Goal: Task Accomplishment & Management: Use online tool/utility

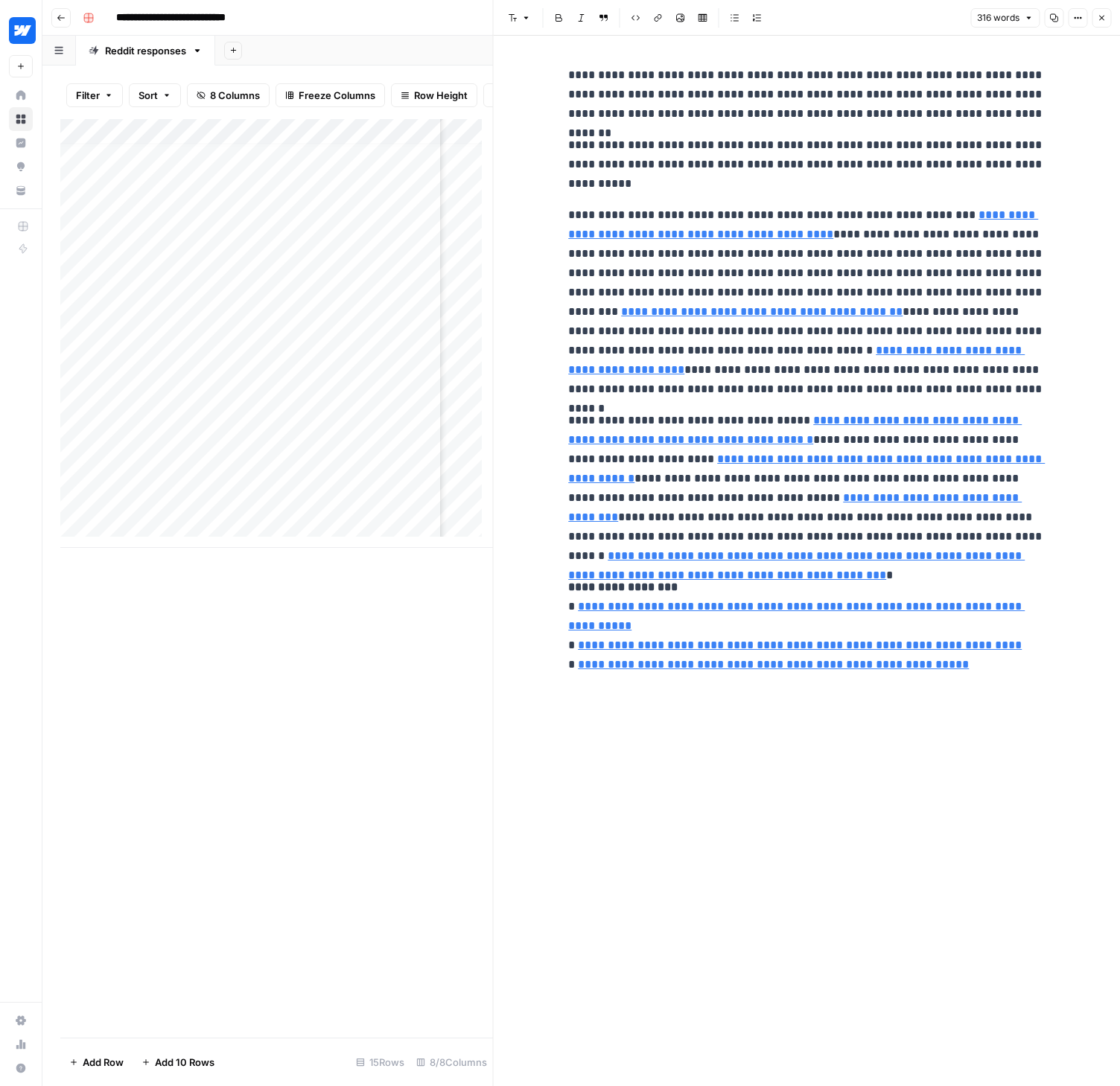
scroll to position [12, 296]
click at [59, 19] on icon "button" at bounding box center [61, 17] width 8 height 6
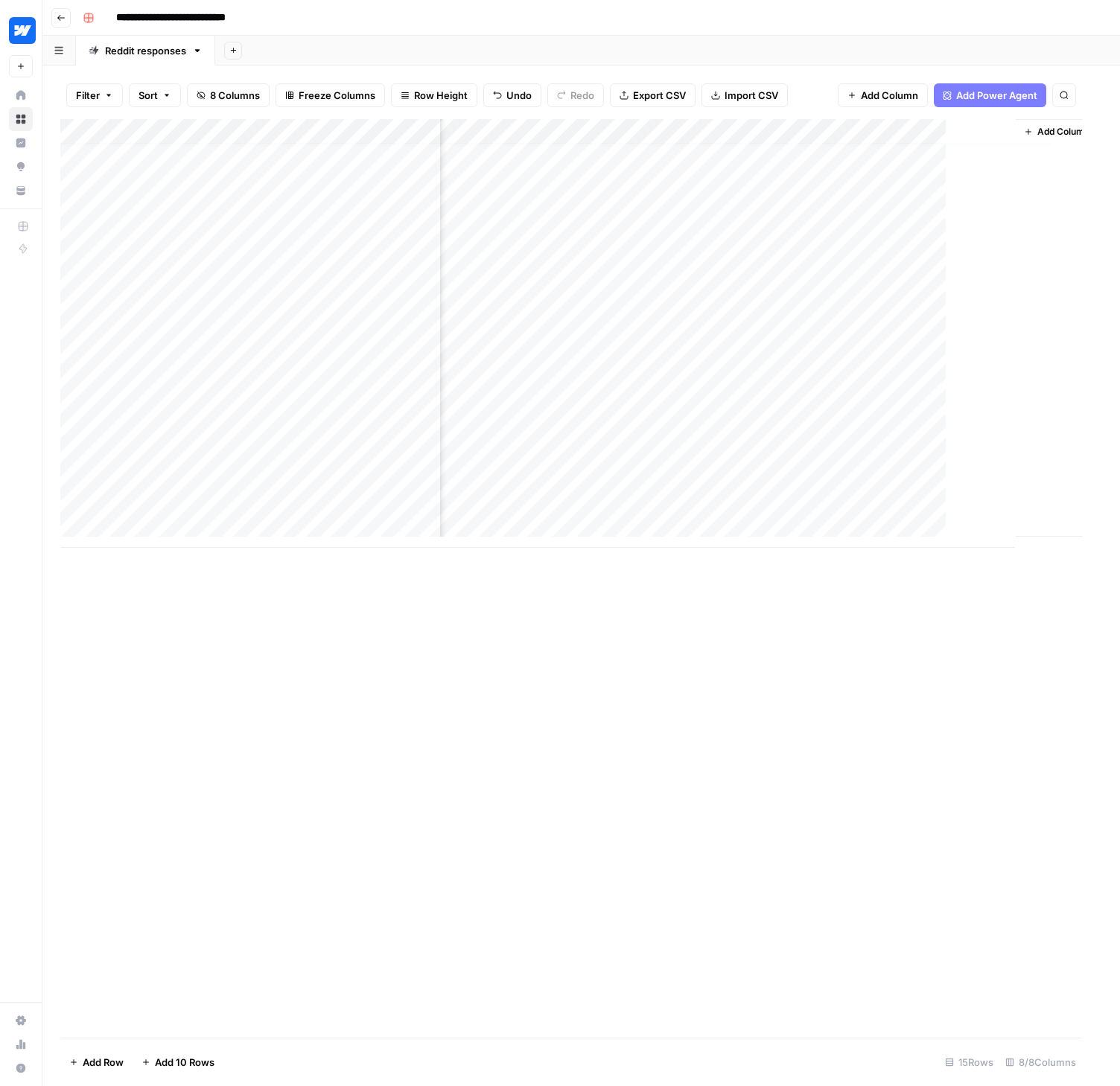
scroll to position [12, 286]
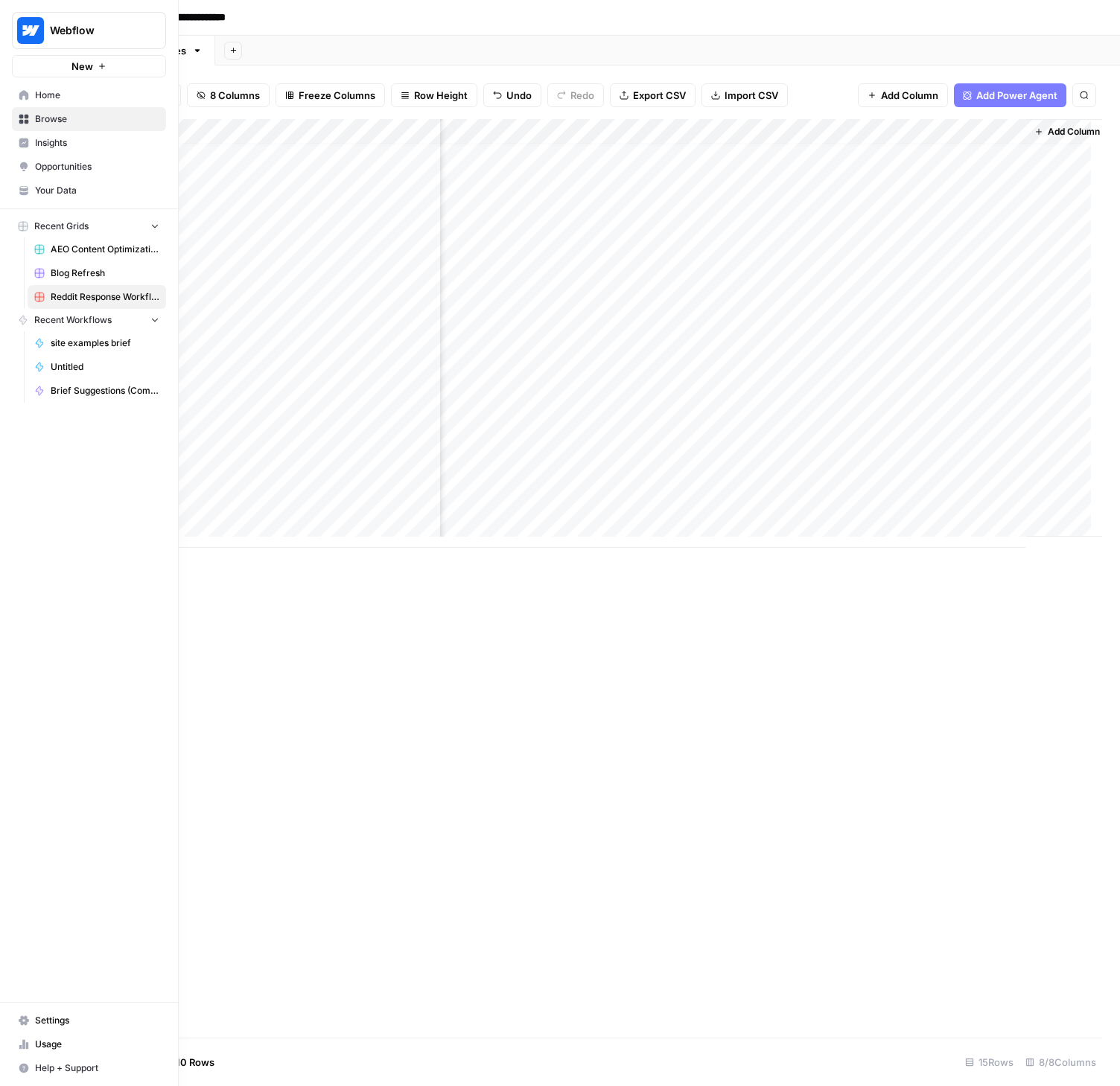
click at [44, 116] on span "Browse" at bounding box center [97, 119] width 124 height 14
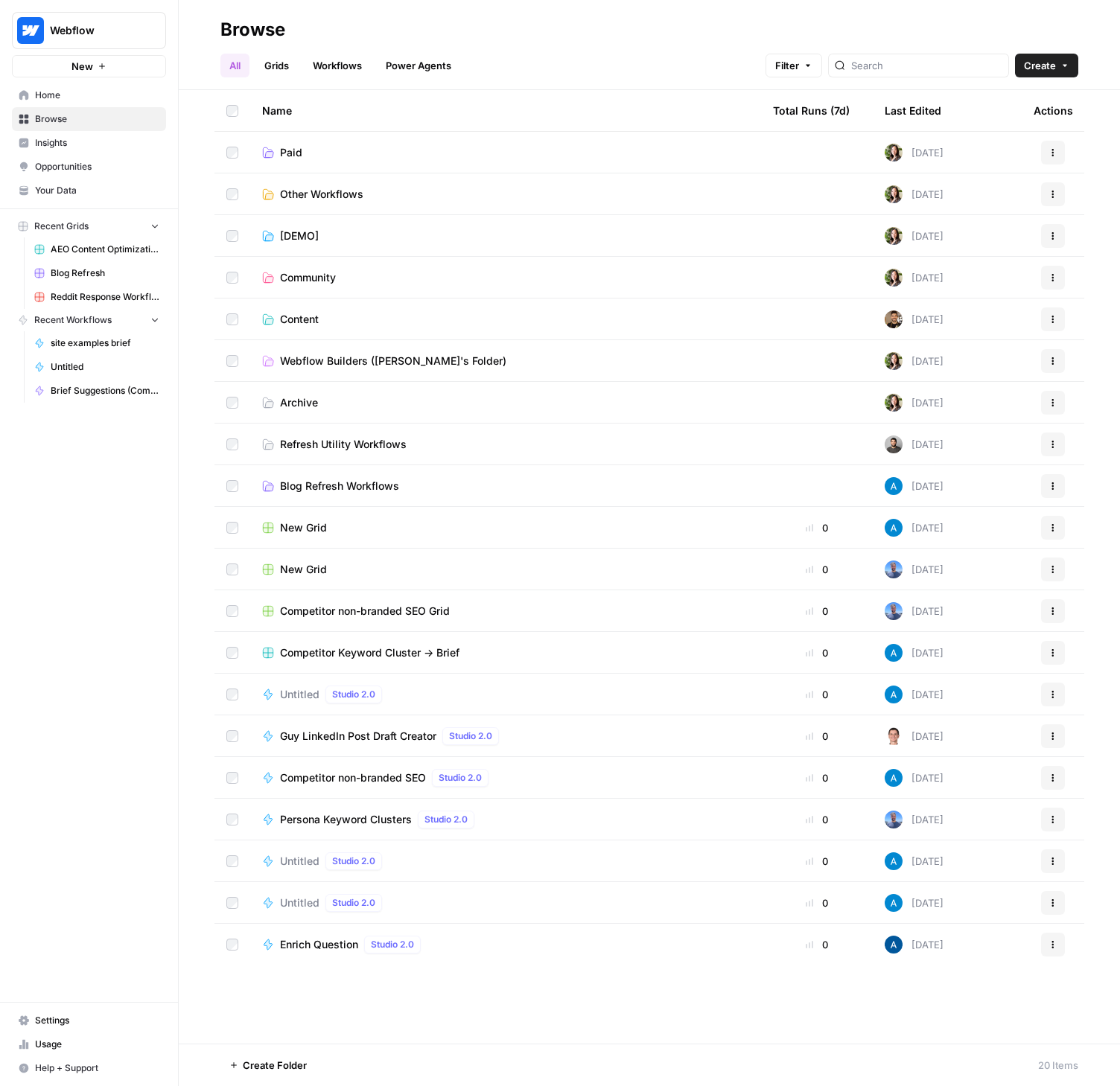
click at [76, 274] on span "Blog Refresh" at bounding box center [105, 273] width 109 height 14
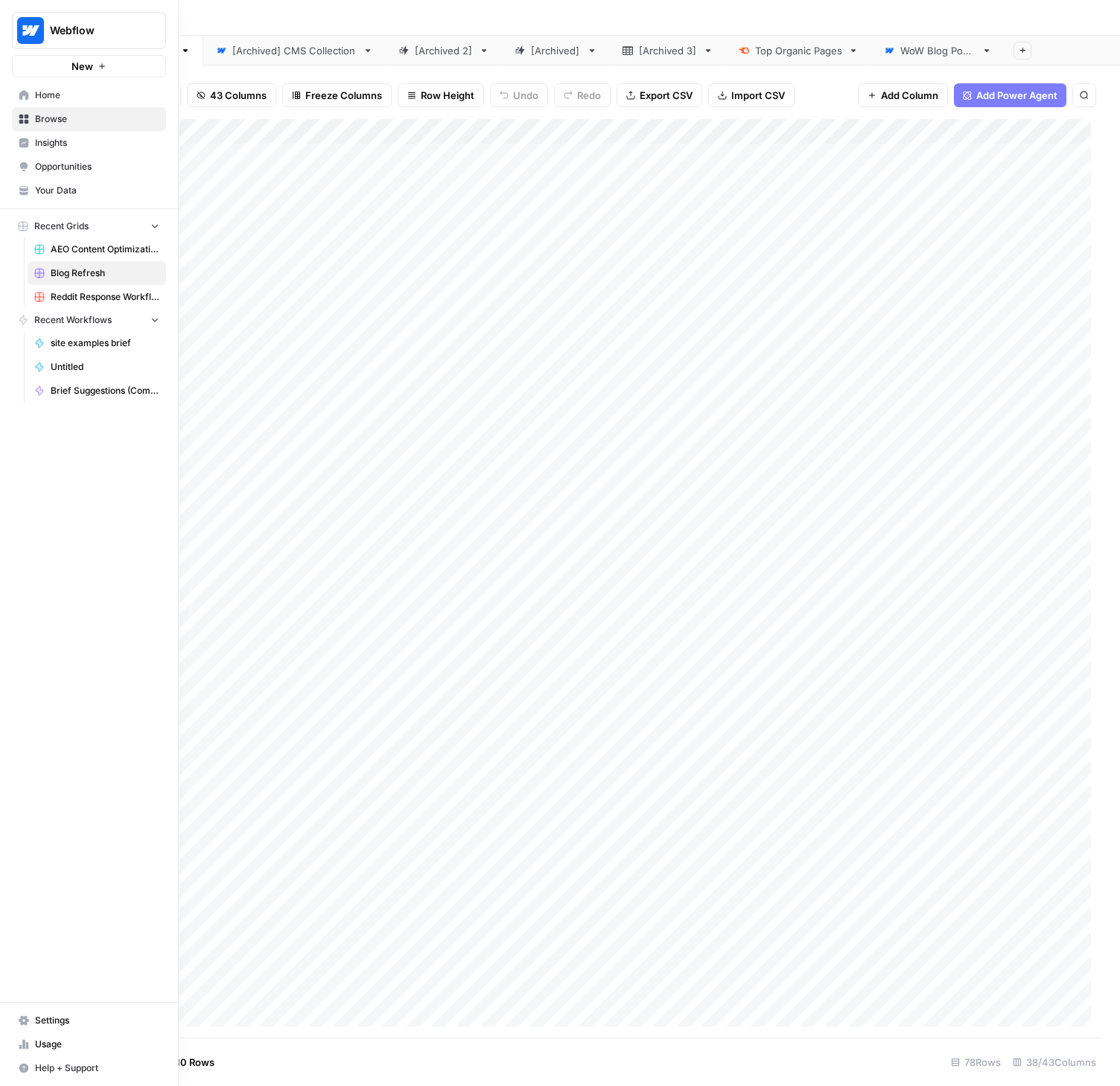
click at [58, 1037] on link "Usage" at bounding box center [88, 1044] width 154 height 24
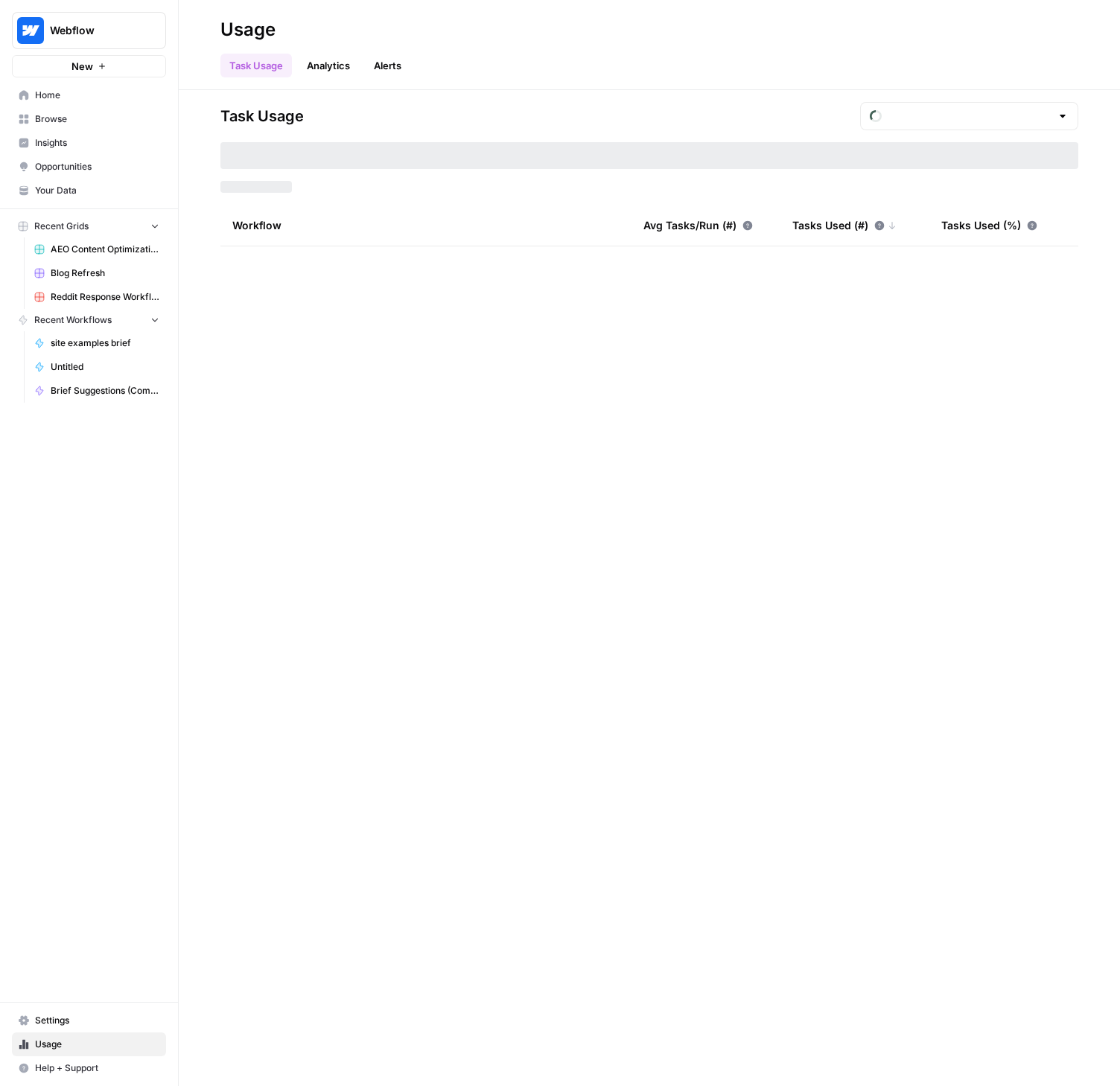
type input "September Tasks"
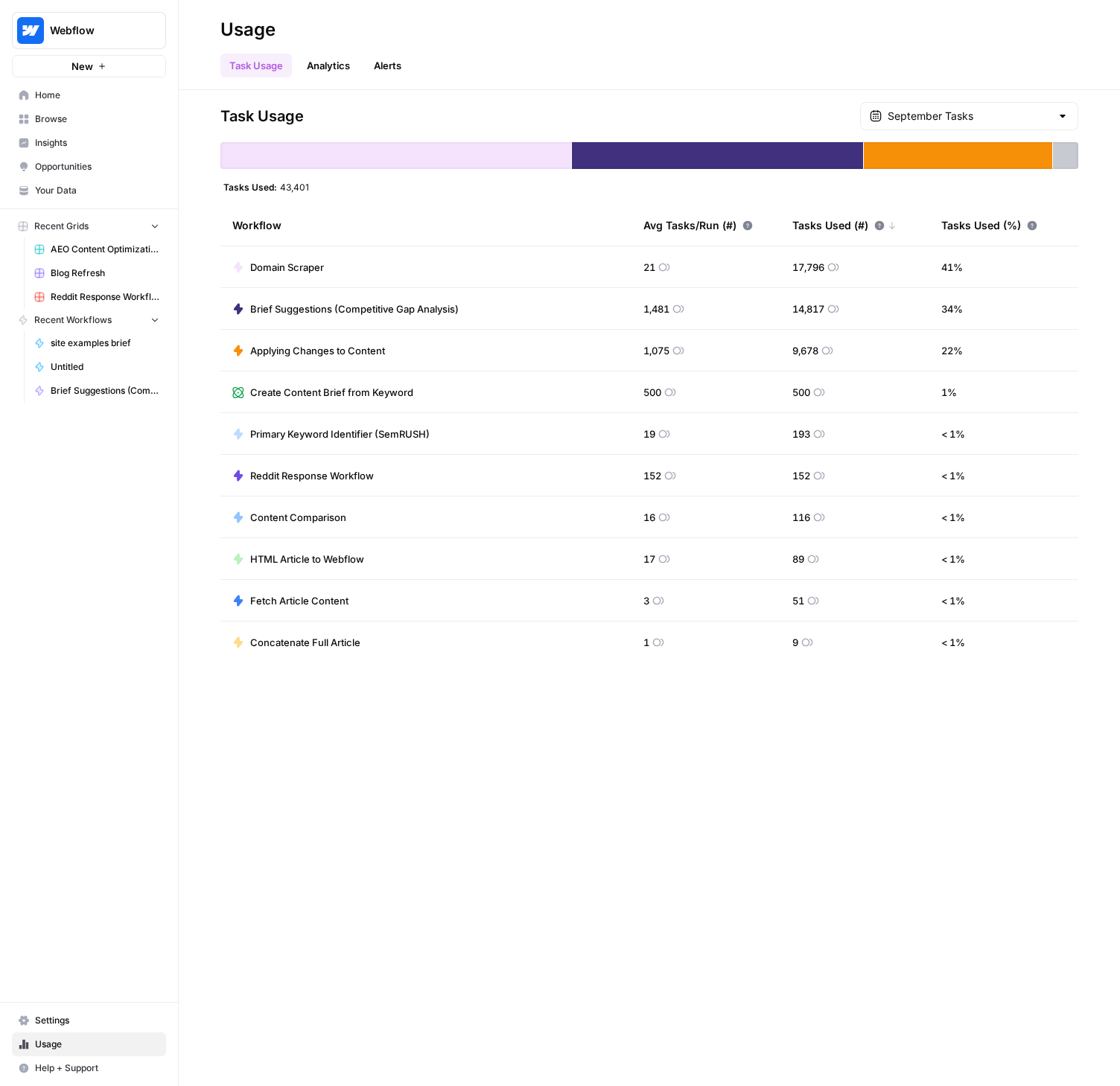
click at [46, 114] on span "Browse" at bounding box center [97, 119] width 124 height 14
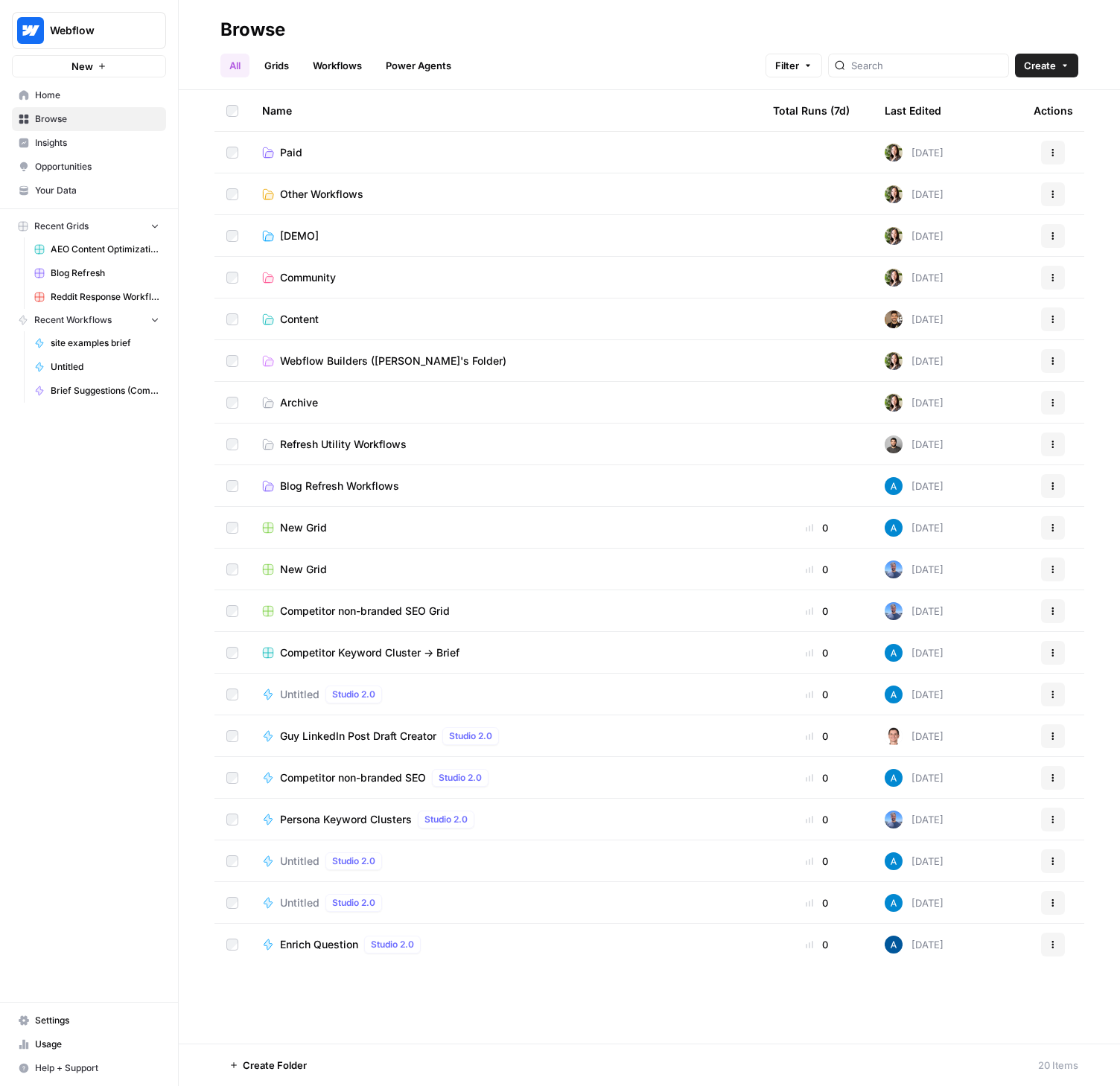
click at [356, 481] on span "Blog Refresh Workflows" at bounding box center [339, 485] width 119 height 15
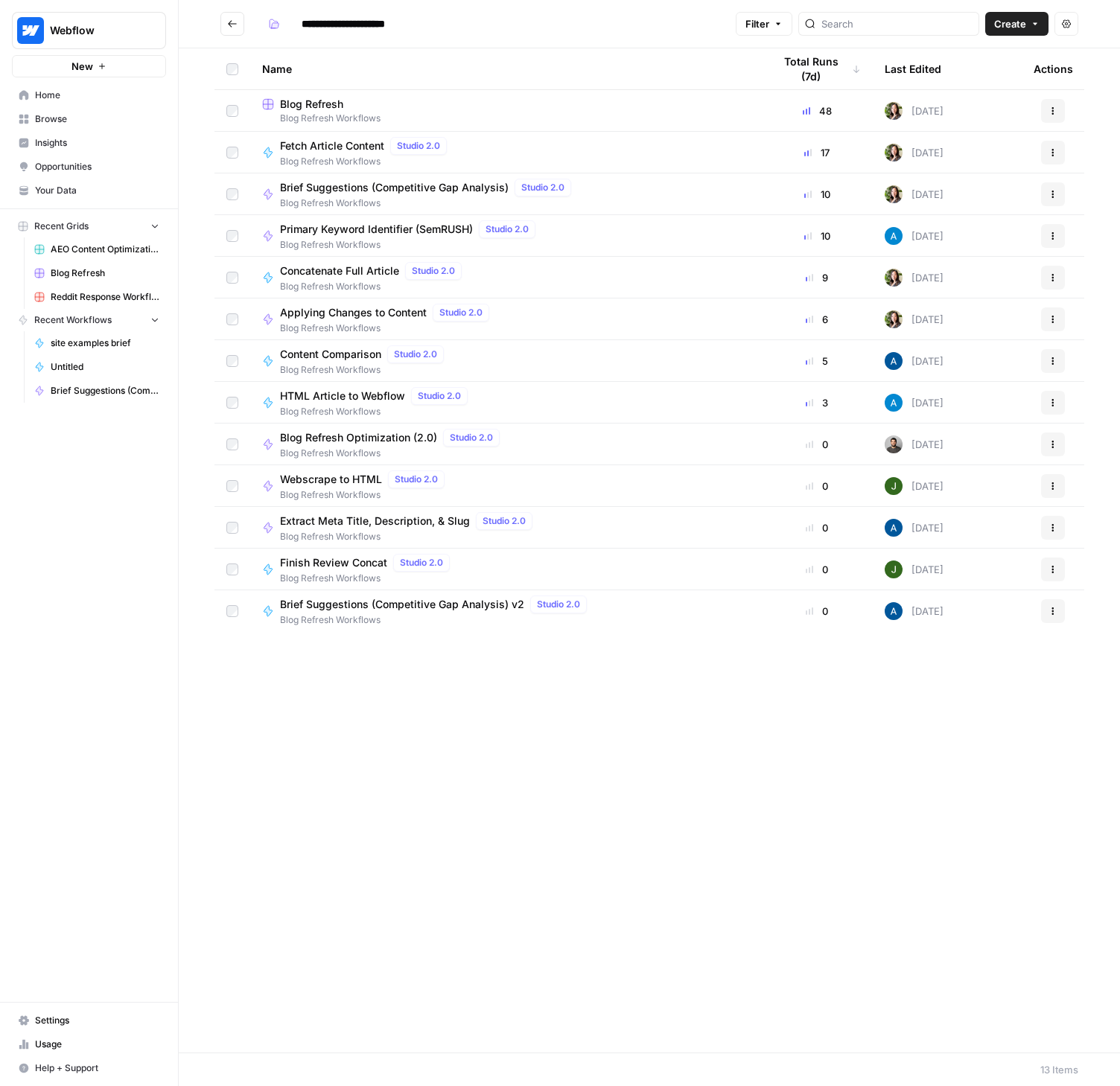
click at [359, 101] on div "Blog Refresh" at bounding box center [505, 104] width 487 height 15
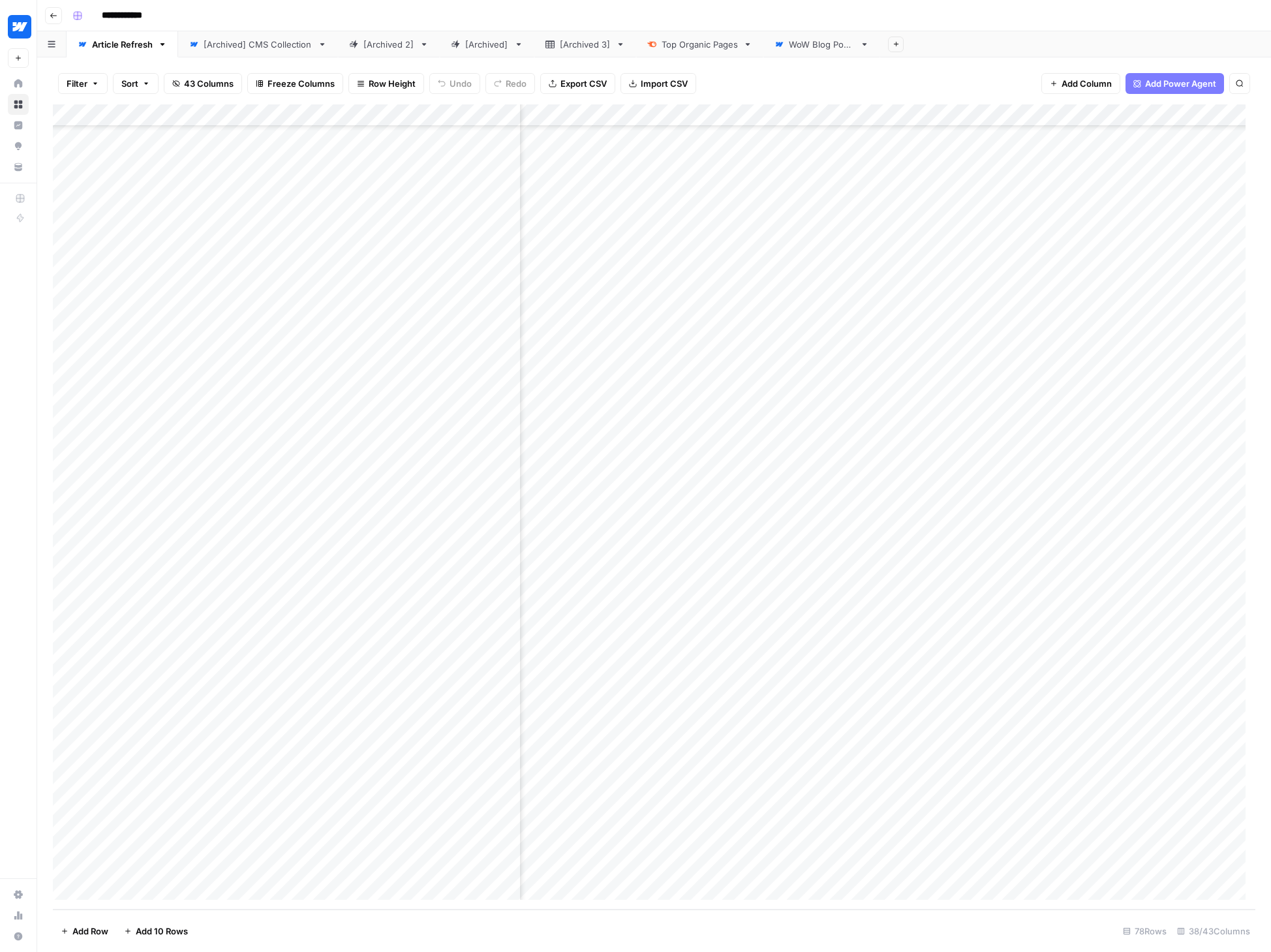
scroll to position [978, 3684]
click at [688, 689] on div "Add Column" at bounding box center [654, 507] width 1202 height 805
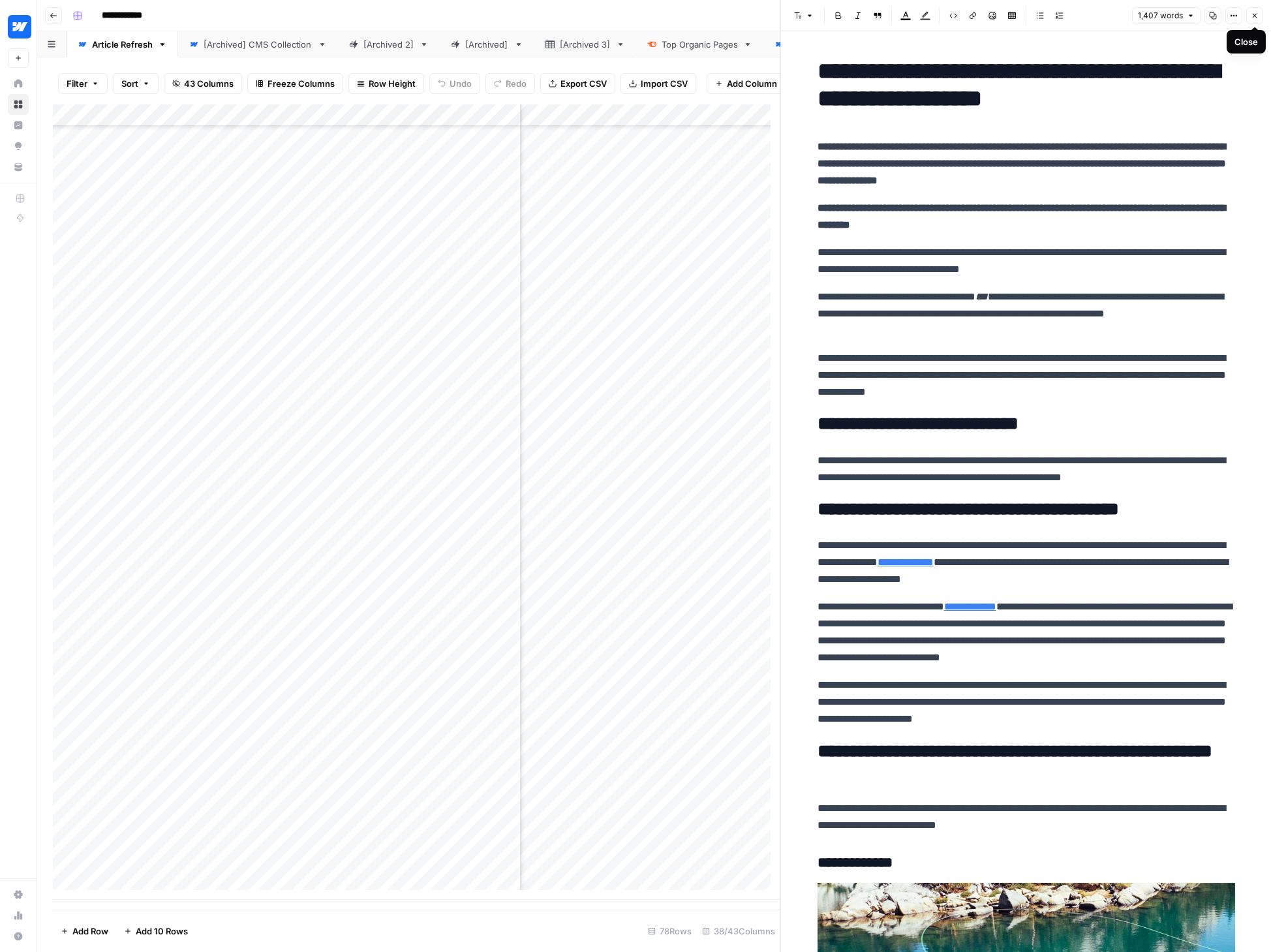
click at [981, 15] on span "Close" at bounding box center [1258, 15] width 1 height 1
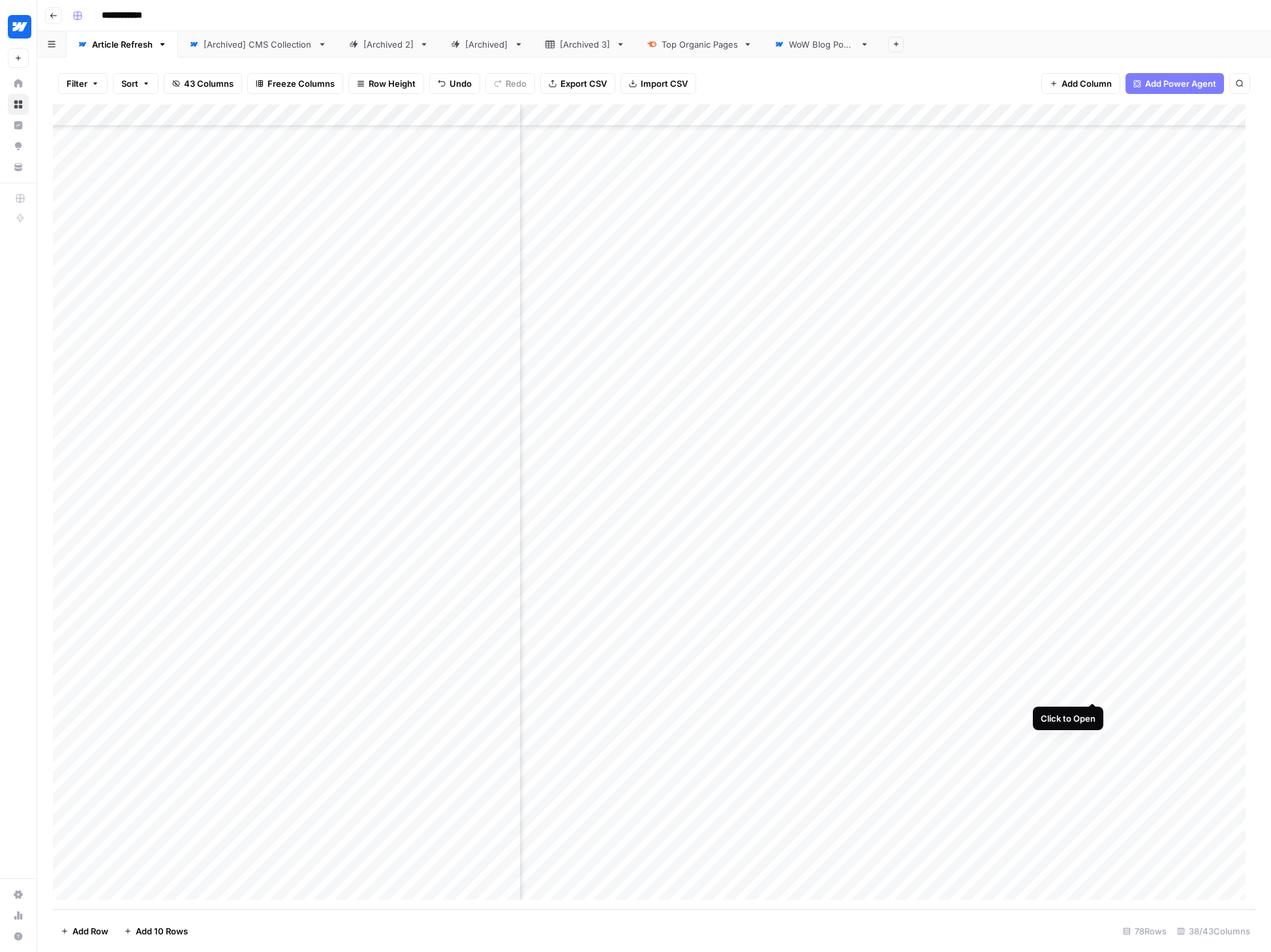
click at [981, 686] on div "Add Column" at bounding box center [654, 507] width 1202 height 805
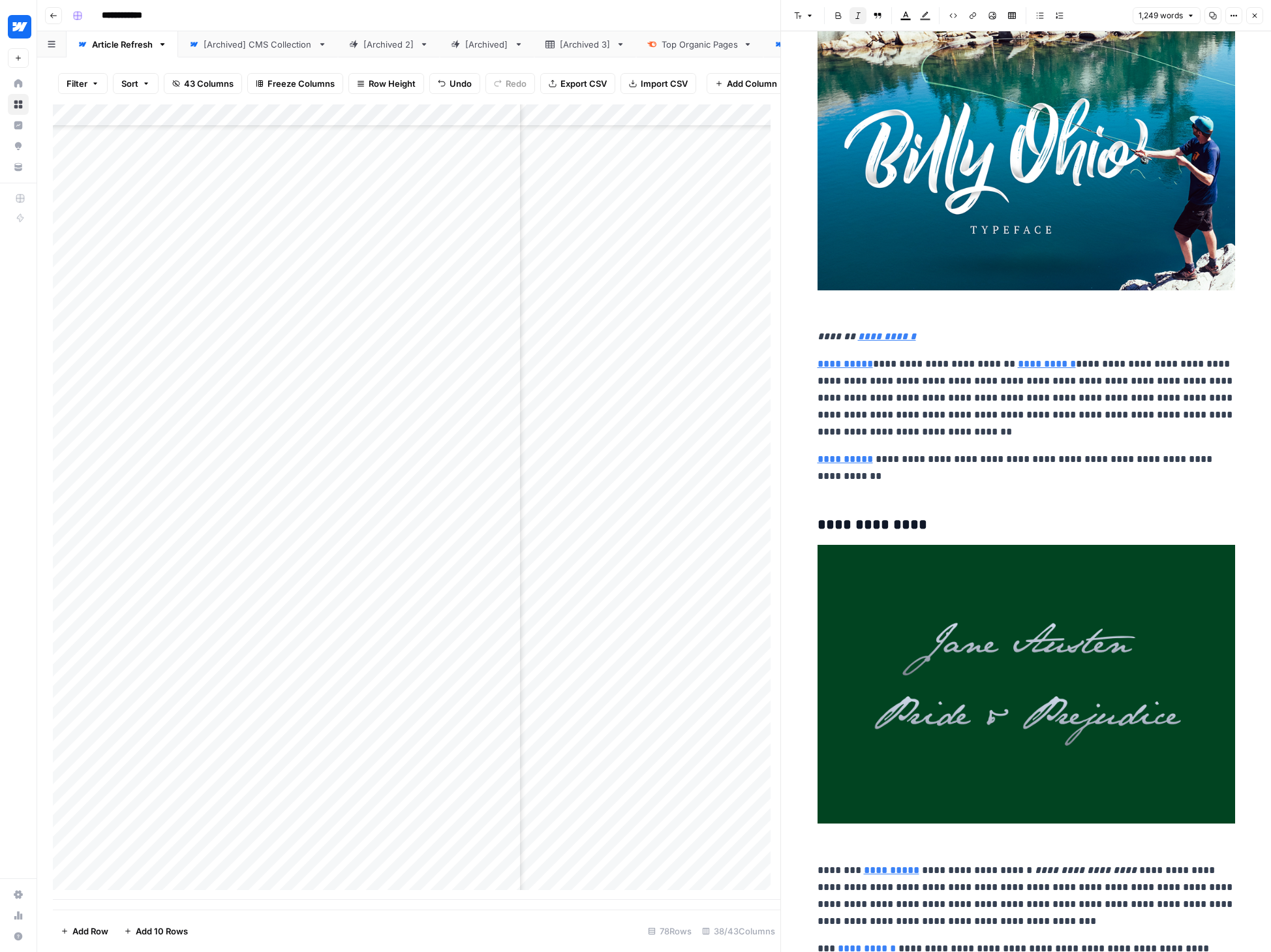
scroll to position [1411, 0]
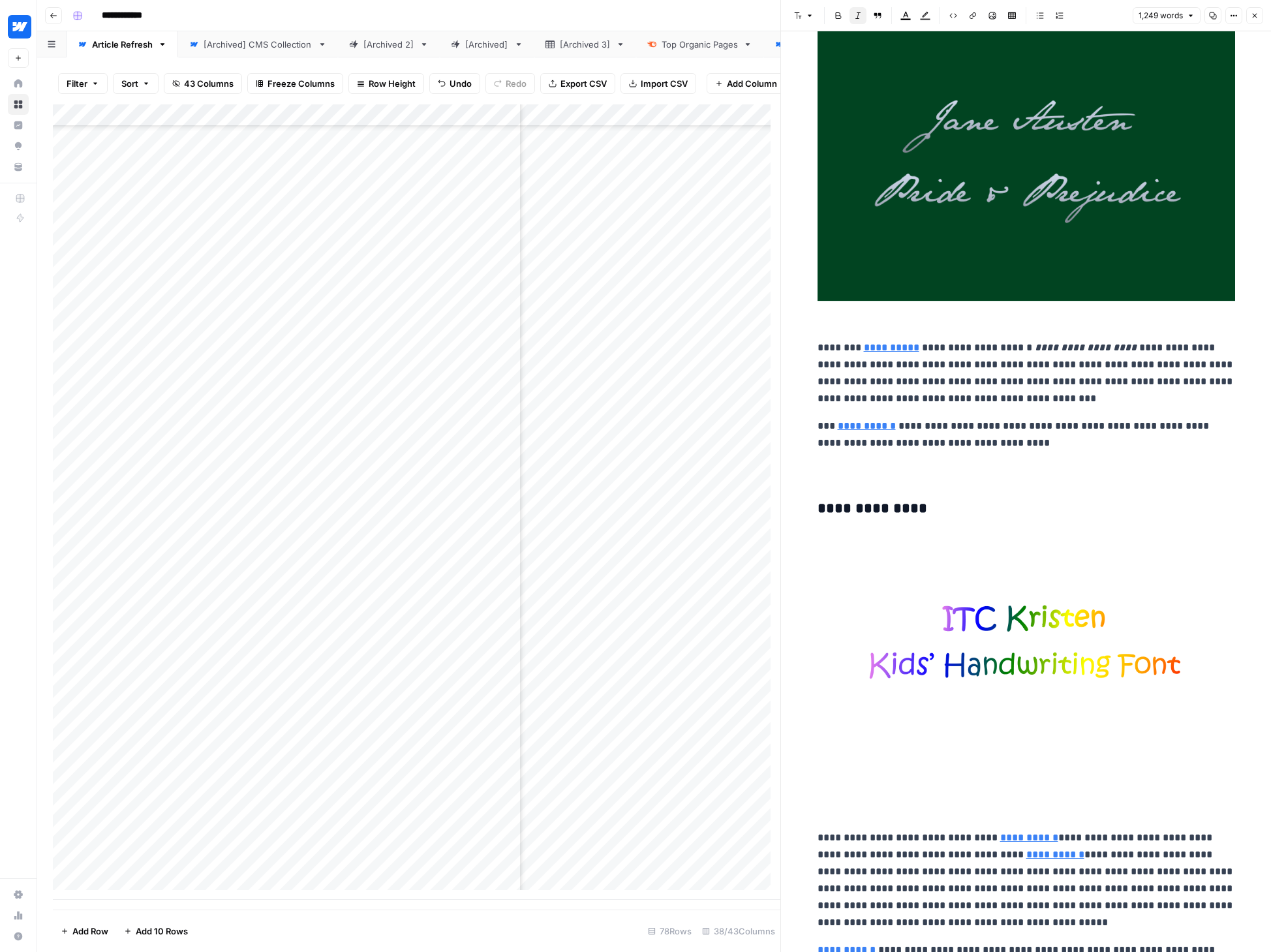
click at [981, 12] on icon "button" at bounding box center [1254, 15] width 8 height 8
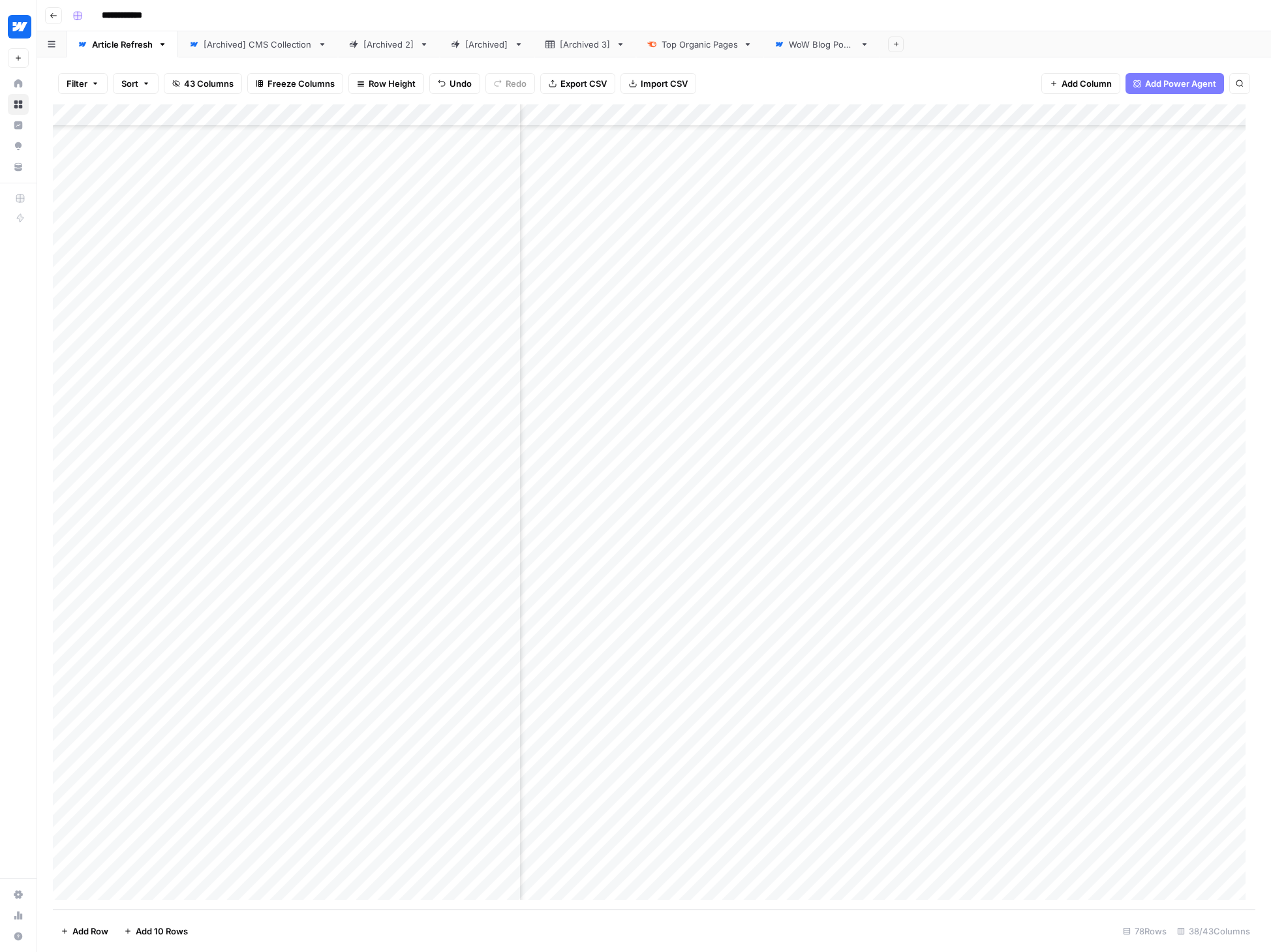
scroll to position [978, 4043]
click at [981, 688] on div "Add Column" at bounding box center [654, 507] width 1202 height 805
click at [909, 686] on div "Add Column" at bounding box center [654, 507] width 1202 height 805
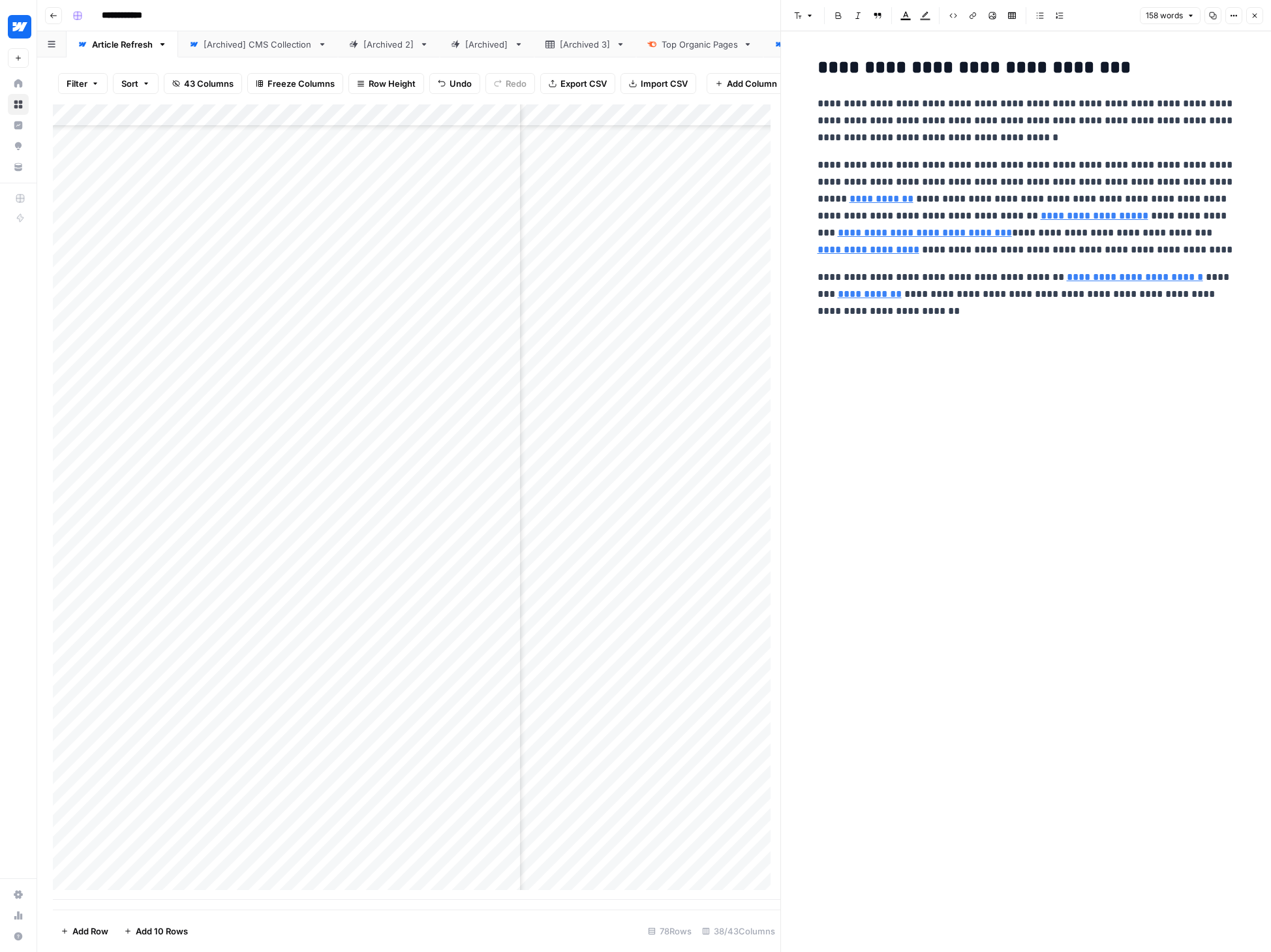
click at [981, 279] on link "**********" at bounding box center [1134, 277] width 137 height 10
click at [940, 628] on div "**********" at bounding box center [1026, 481] width 433 height 858
click at [981, 15] on icon "button" at bounding box center [1254, 15] width 8 height 8
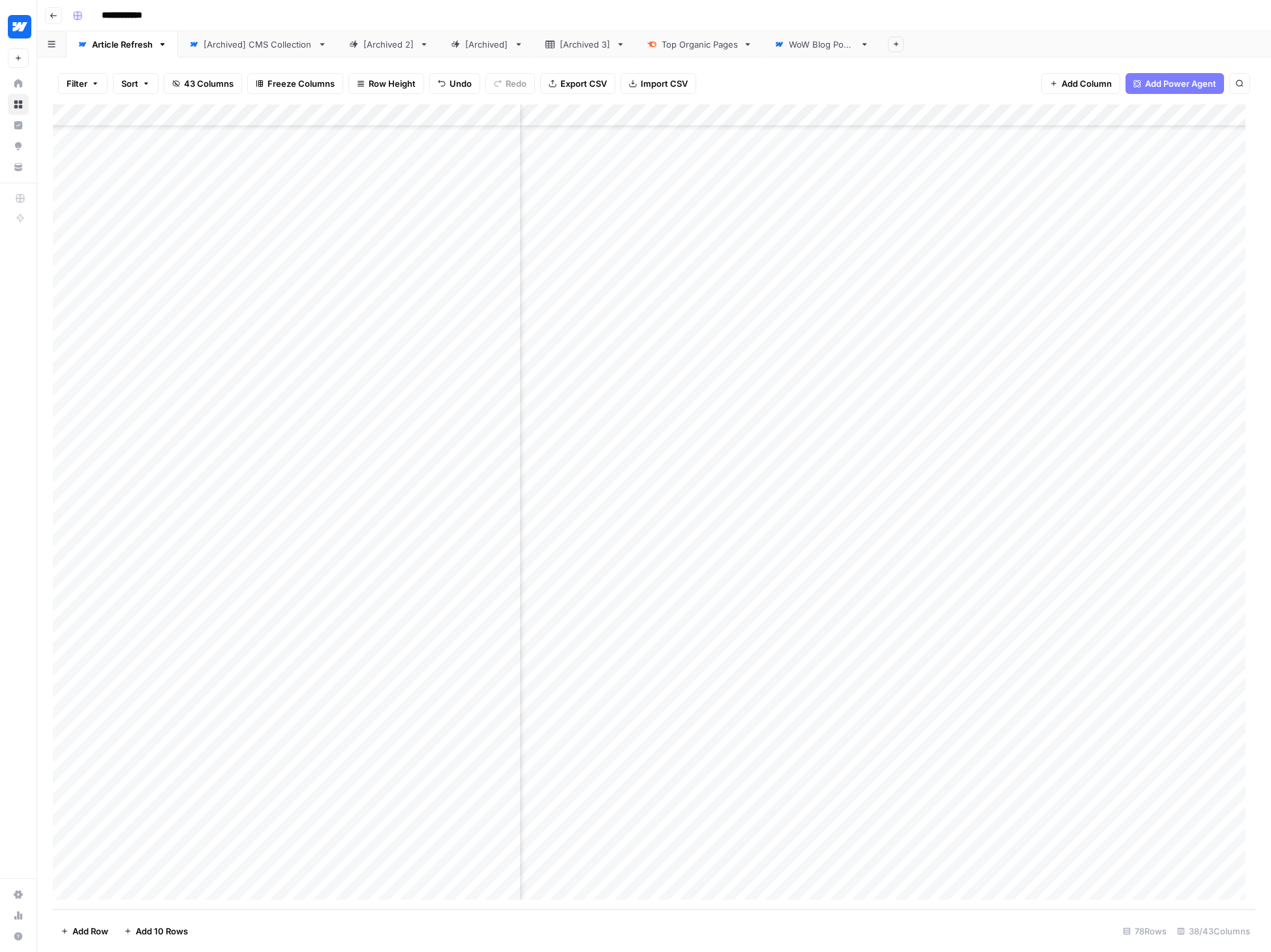
scroll to position [978, 3642]
click at [726, 687] on div "Add Column" at bounding box center [654, 507] width 1202 height 805
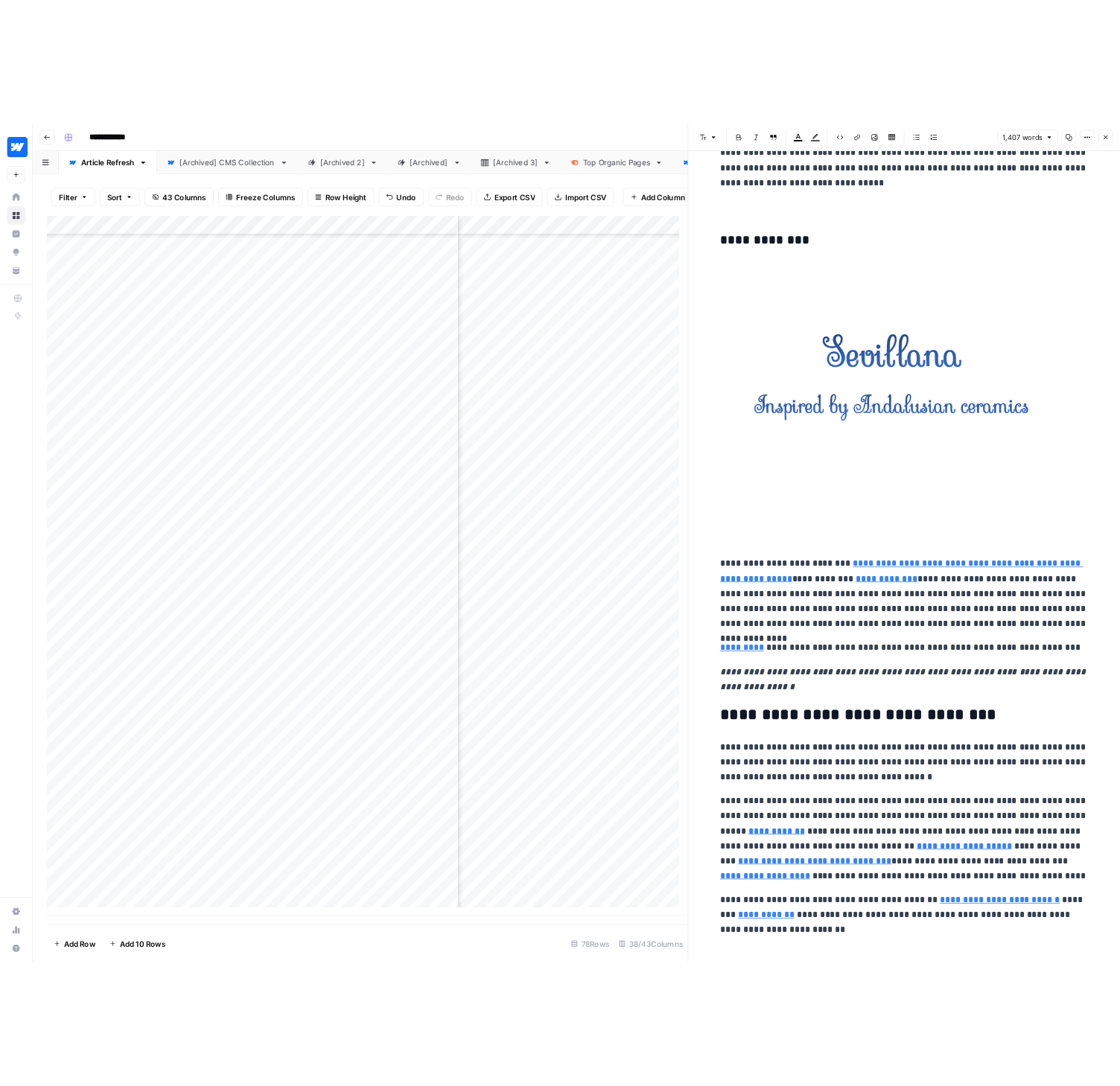
scroll to position [6566, 0]
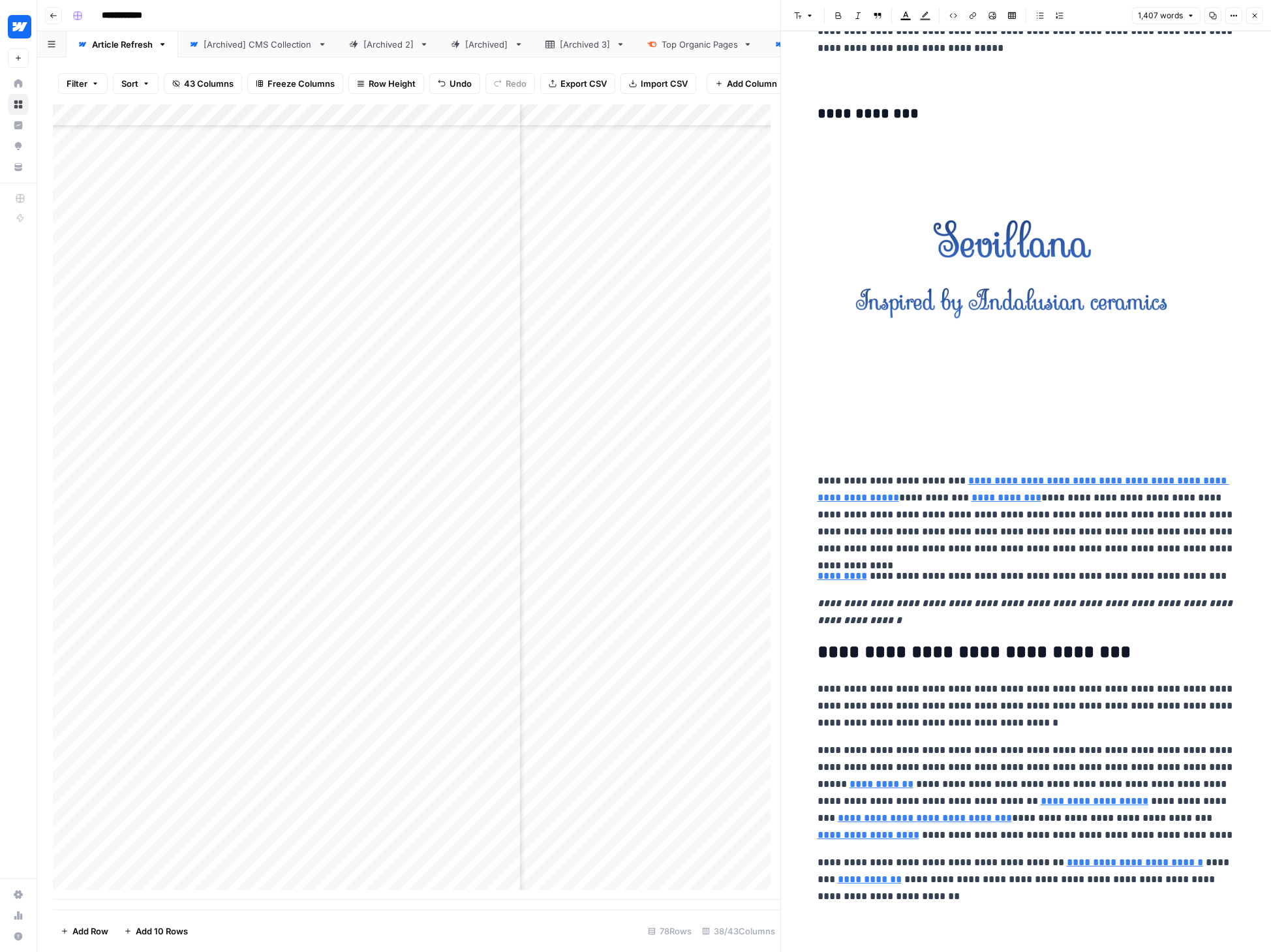
click at [981, 861] on link "**********" at bounding box center [1134, 863] width 137 height 10
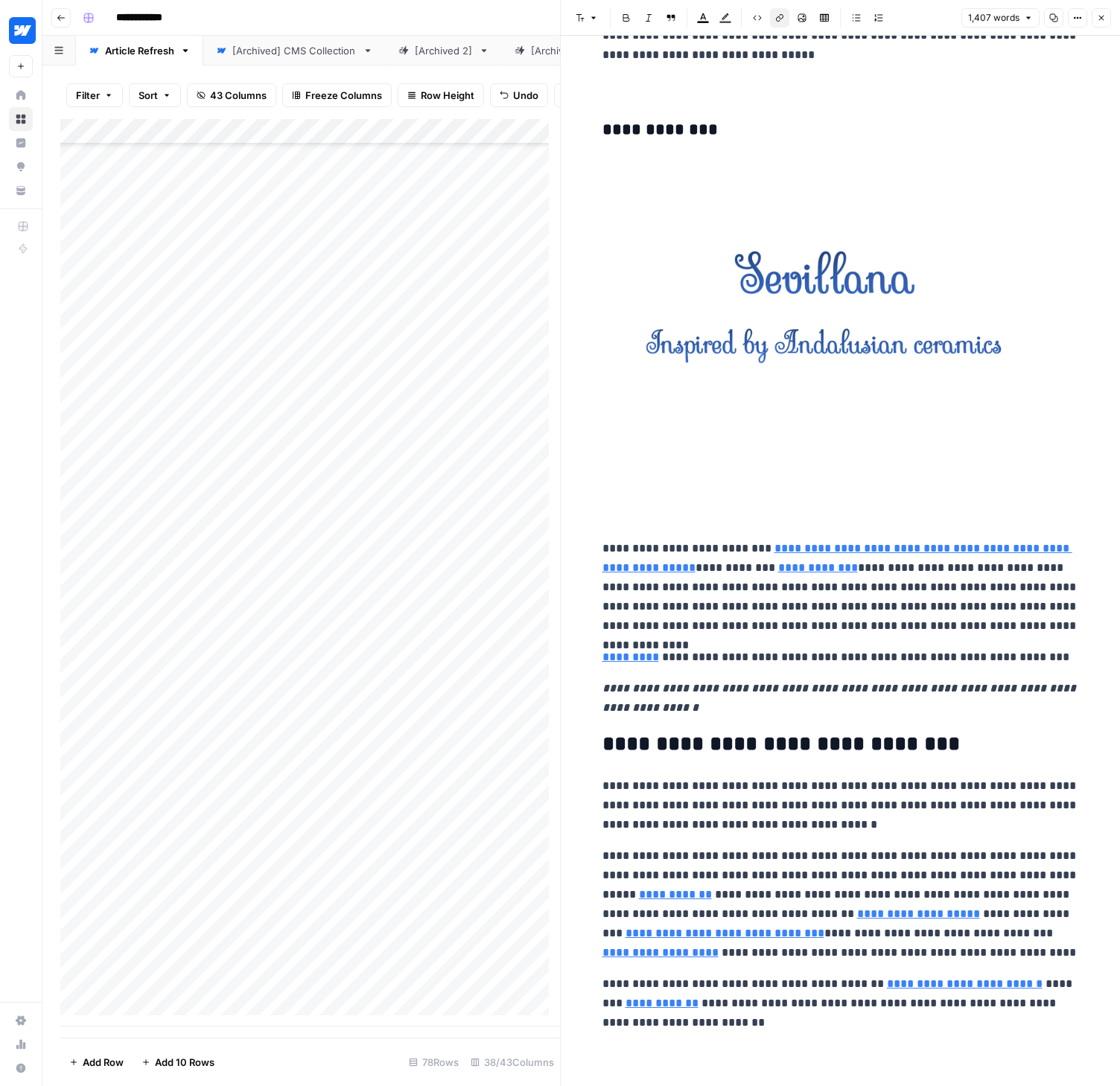
click at [1098, 18] on icon "button" at bounding box center [1101, 17] width 9 height 9
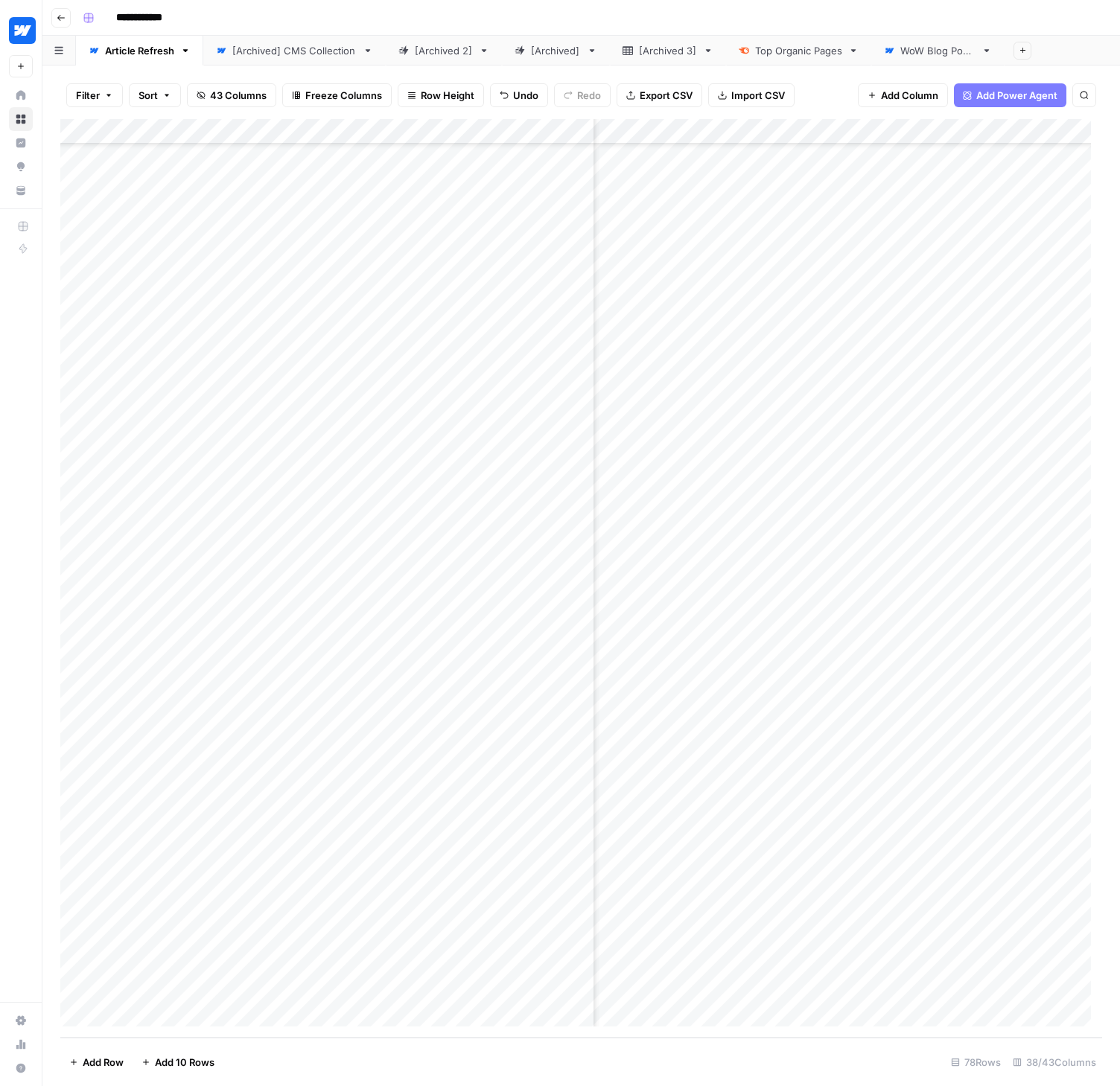
click at [516, 789] on div "Add Column" at bounding box center [580, 578] width 1042 height 918
click at [483, 784] on div "Add Column" at bounding box center [580, 578] width 1042 height 918
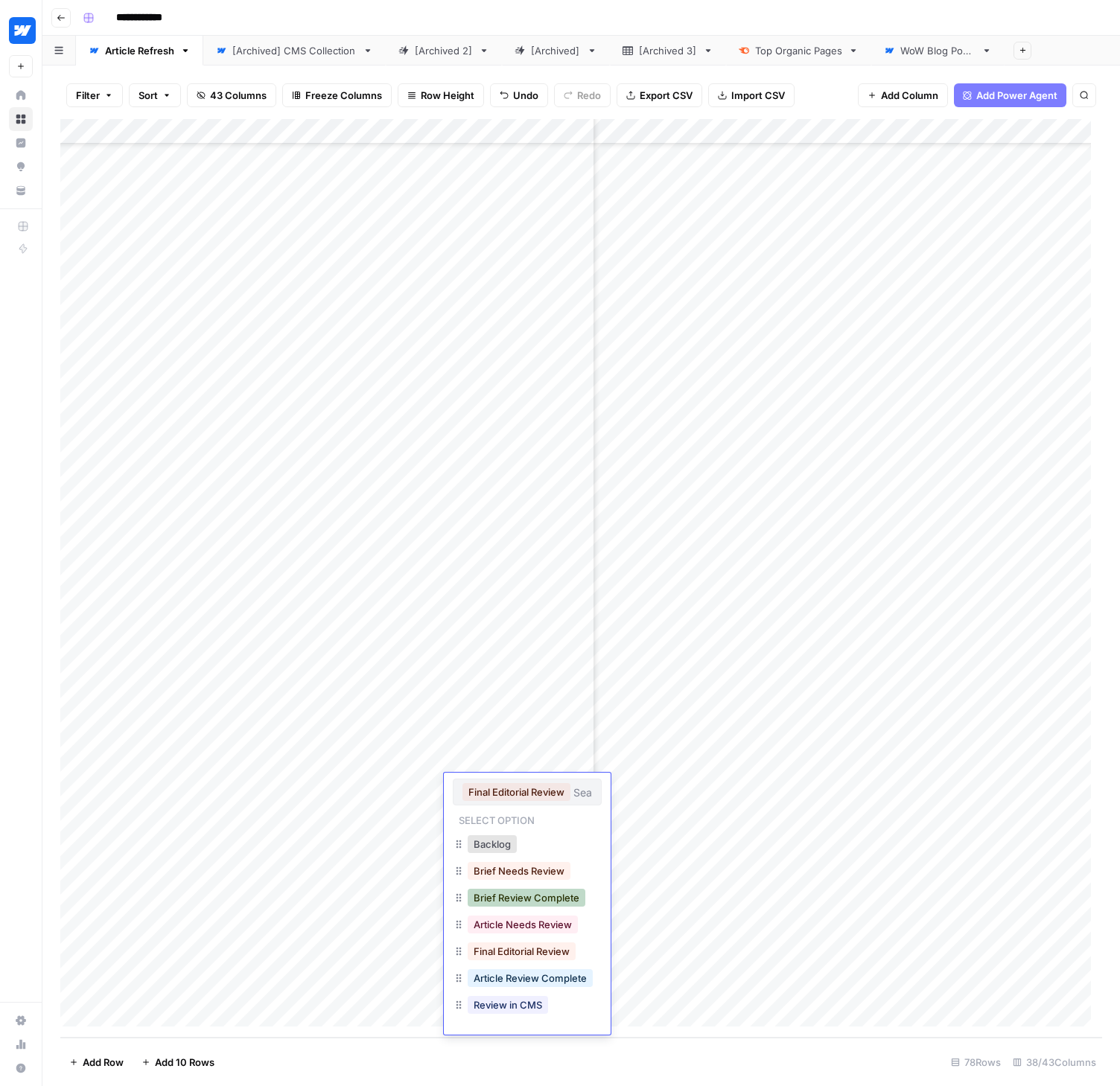
scroll to position [31, 0]
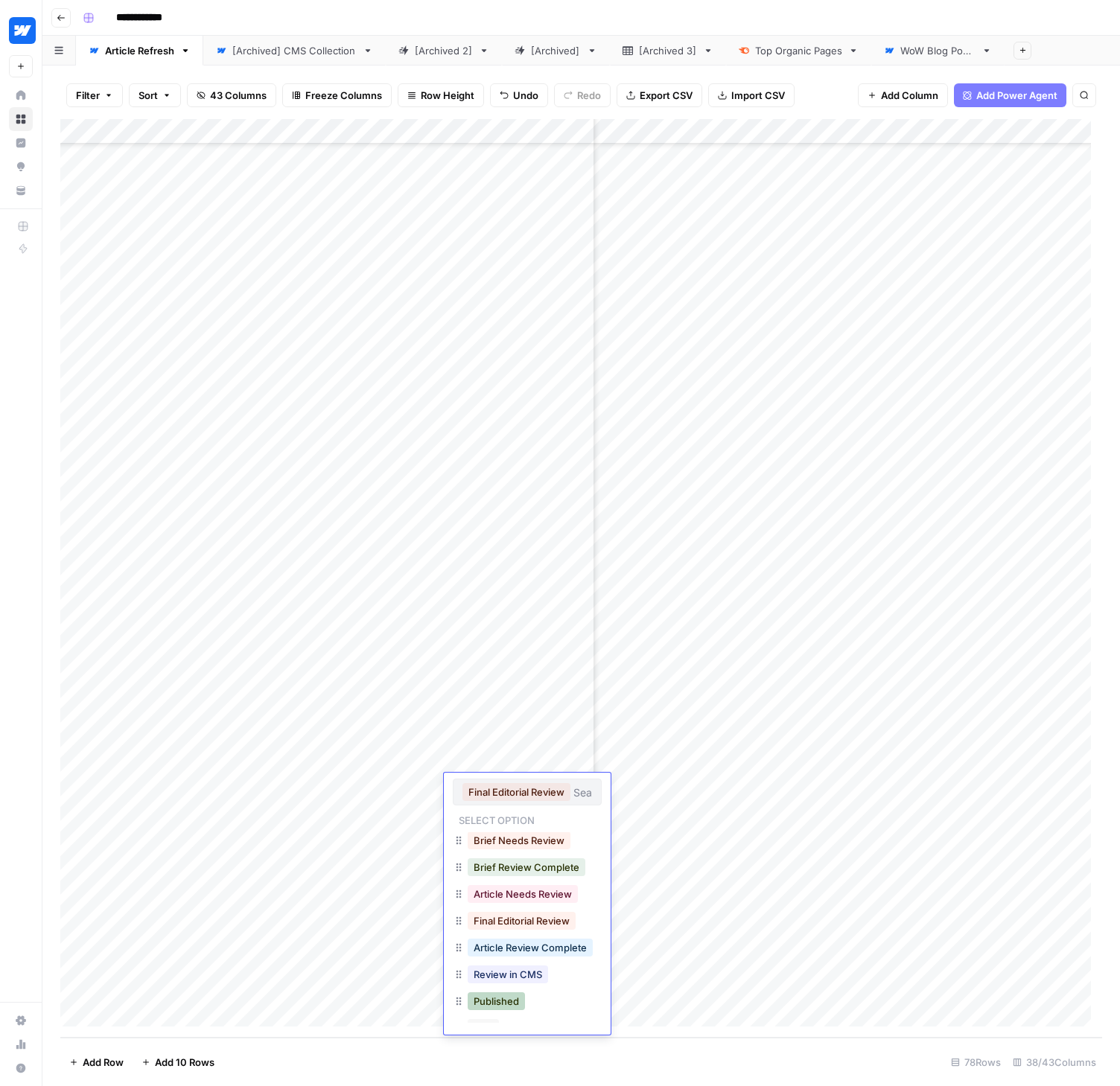
click at [503, 994] on button "Published" at bounding box center [496, 1001] width 57 height 17
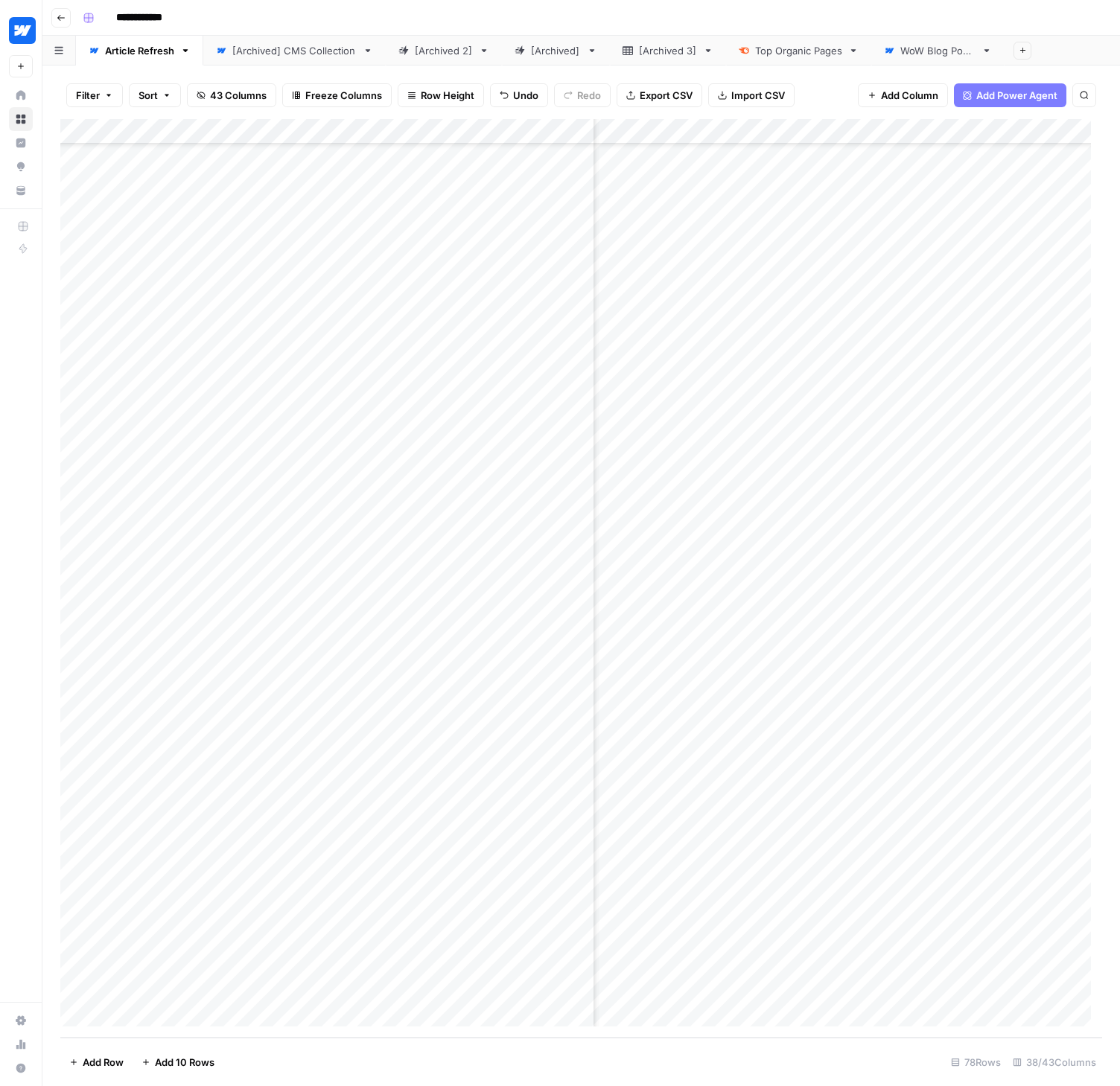
click at [429, 786] on div "Add Column" at bounding box center [580, 578] width 1042 height 918
